Goal: Information Seeking & Learning: Learn about a topic

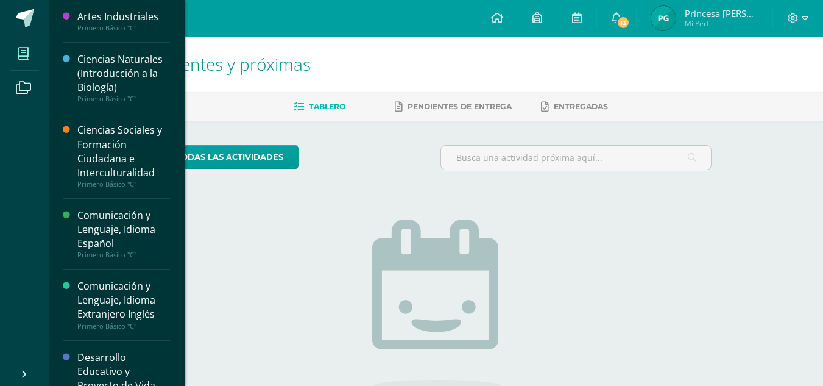
click at [29, 56] on icon at bounding box center [23, 54] width 11 height 12
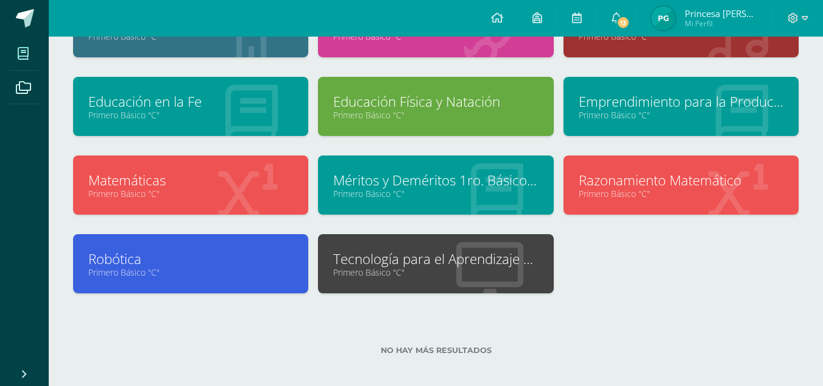
scroll to position [277, 0]
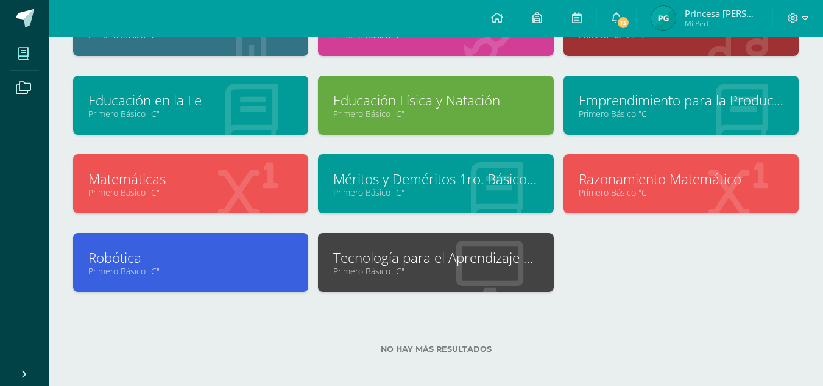
click at [412, 265] on link "Tecnología para el Aprendizaje y la Comunicación (Informática)" at bounding box center [435, 257] width 205 height 19
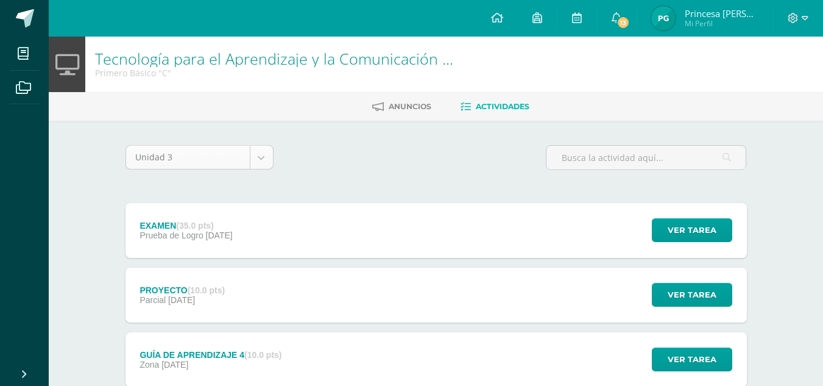
click at [256, 158] on body "Mis cursos Archivos Cerrar panel Artes Industriales Primero Básico "C" Ciencias…" at bounding box center [411, 363] width 823 height 726
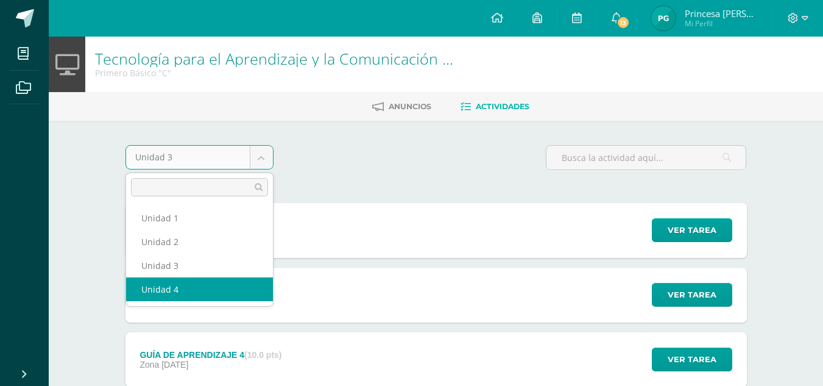
select select "Unidad 4"
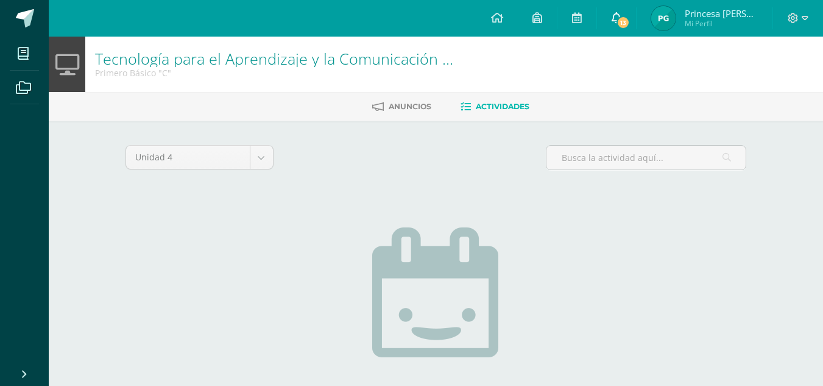
click at [621, 22] on icon at bounding box center [616, 17] width 10 height 11
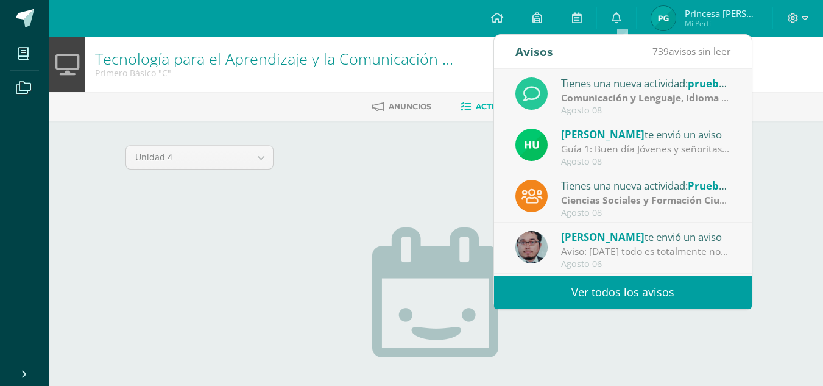
drag, startPoint x: 752, startPoint y: 121, endPoint x: 776, endPoint y: 82, distance: 45.5
click at [776, 82] on div "Tecnología para el Aprendizaje y la Comunicación (Informática) Primero Básico "…" at bounding box center [436, 64] width 774 height 55
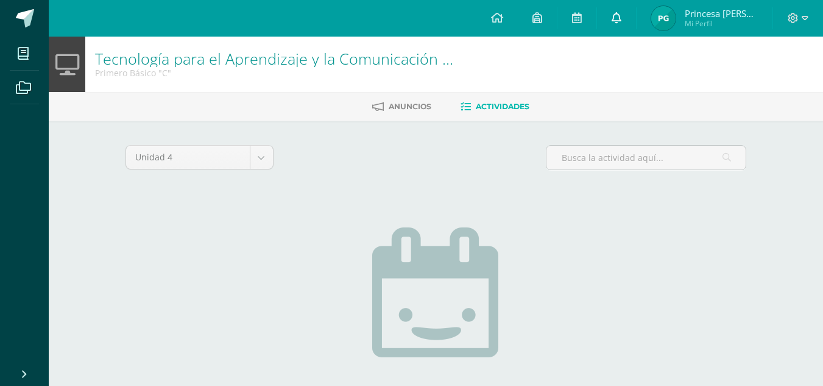
click at [621, 11] on link "0" at bounding box center [616, 18] width 39 height 37
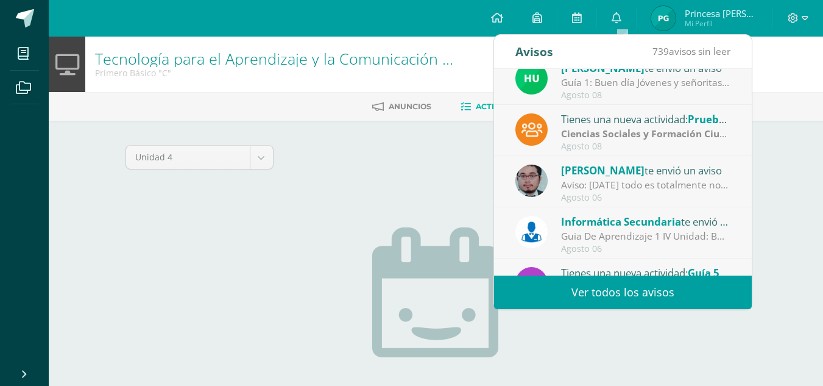
scroll to position [90, 0]
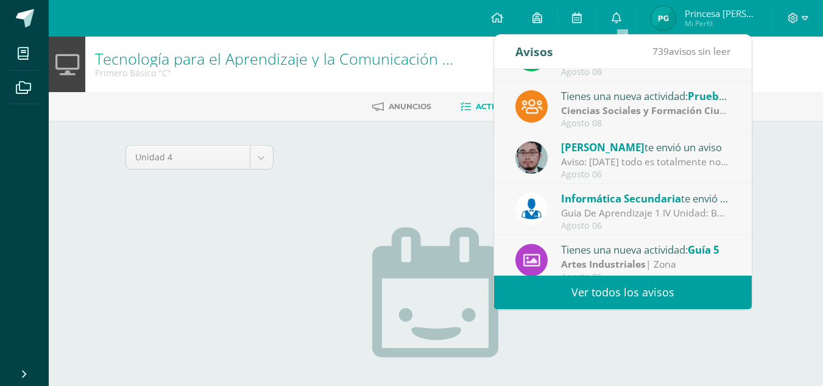
click at [640, 219] on div "Guia De Aprendizaje 1 IV Unidad: Buenos días, estimados estudiantes, es un gust…" at bounding box center [645, 213] width 169 height 14
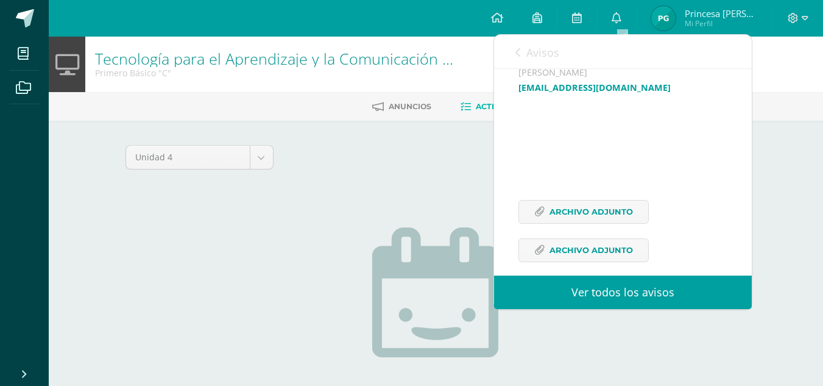
scroll to position [461, 0]
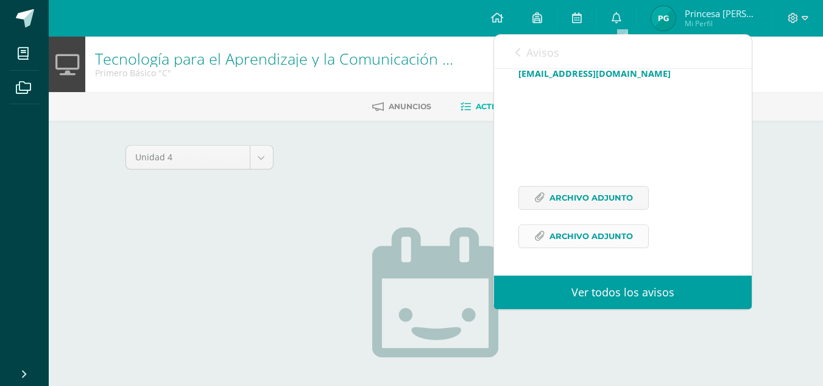
click at [593, 238] on span "Archivo Adjunto" at bounding box center [590, 236] width 83 height 23
click at [588, 196] on span "Archivo Adjunto" at bounding box center [590, 197] width 83 height 23
